Goal: Information Seeking & Learning: Find specific fact

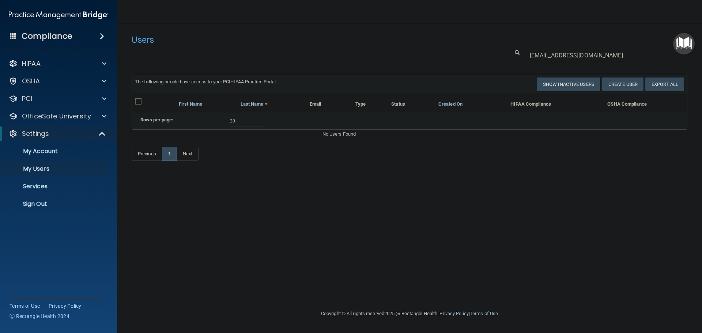
select select "20"
click at [48, 203] on p "Sign Out" at bounding box center [55, 203] width 100 height 7
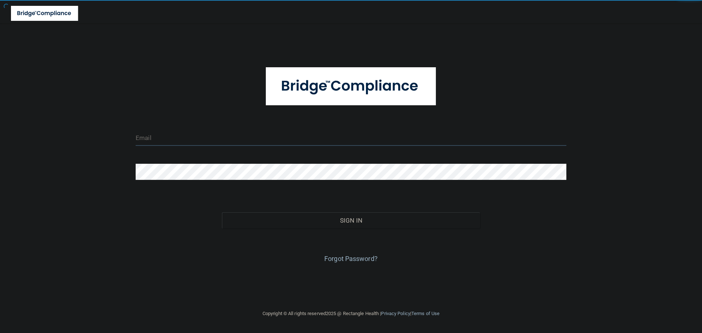
type input "[EMAIL_ADDRESS][DOMAIN_NAME]"
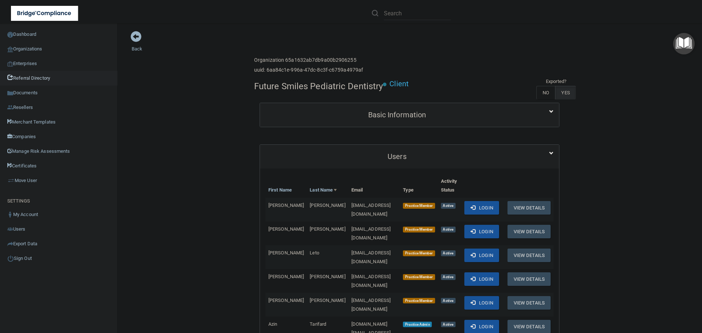
scroll to position [37, 0]
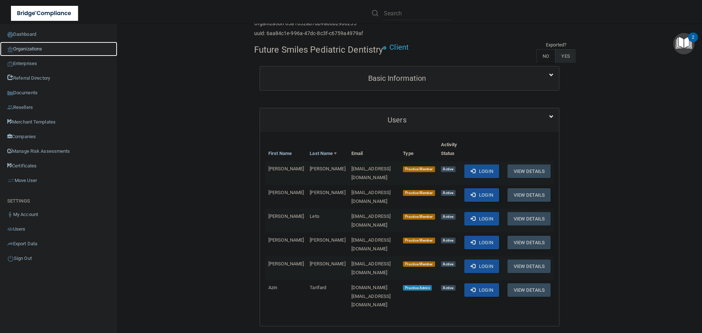
click at [40, 53] on link "Organizations" at bounding box center [58, 49] width 117 height 15
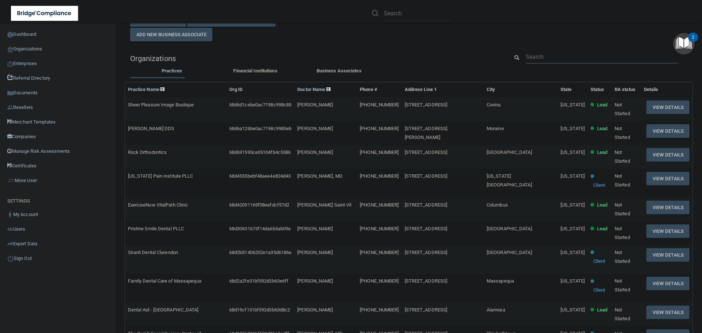
click at [540, 55] on input "text" at bounding box center [602, 57] width 153 height 14
paste input "nessav87@gmail.com"
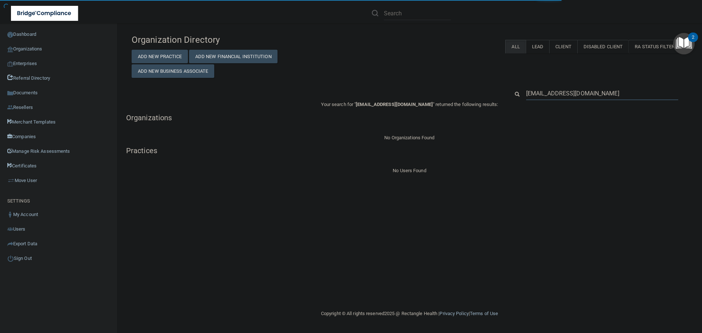
type input "nessav87@gmail.com"
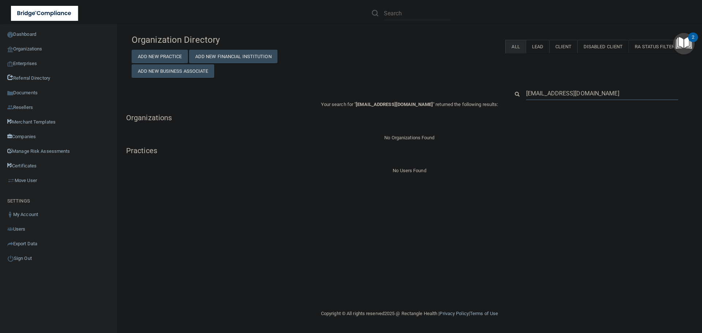
click at [583, 99] on input "nessav87@gmail.com" at bounding box center [602, 94] width 152 height 14
paste input "Avalon Dental Center"
type input "Avalon Dental Center"
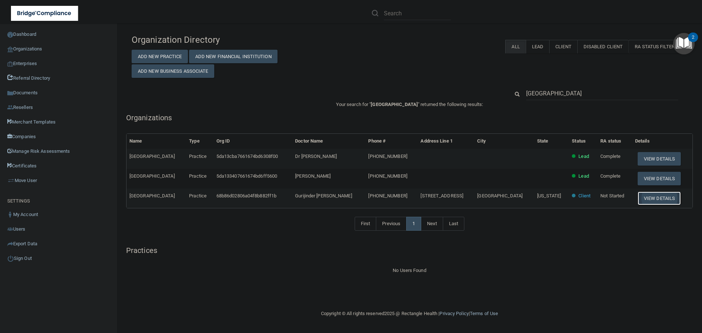
click at [653, 196] on button "View Details" at bounding box center [659, 199] width 43 height 14
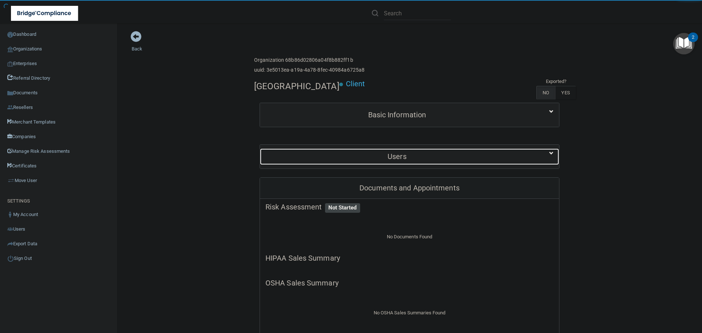
click at [381, 153] on h5 "Users" at bounding box center [397, 157] width 263 height 8
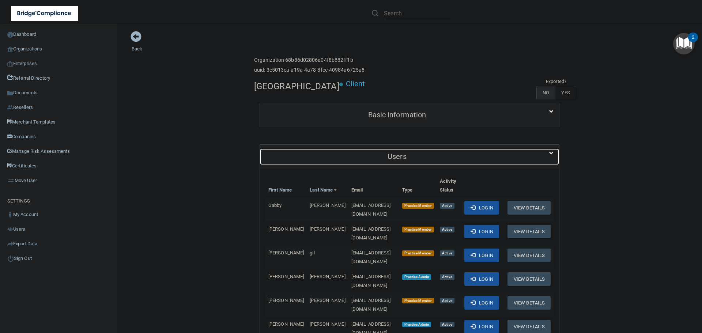
click at [380, 153] on h5 "Users" at bounding box center [397, 157] width 263 height 8
